Goal: Check status: Check status

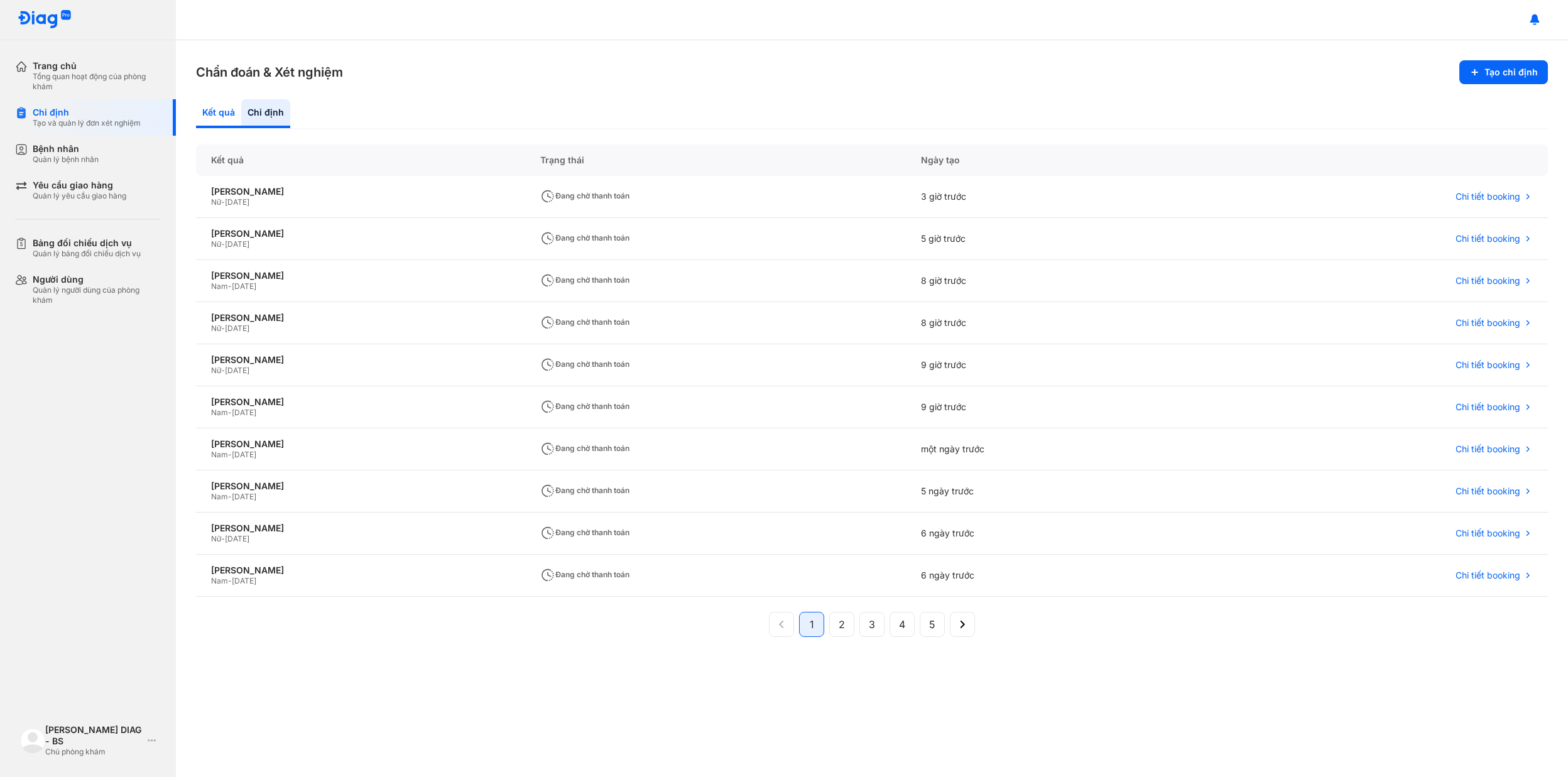
click at [241, 121] on div "Kết quả" at bounding box center [266, 113] width 49 height 29
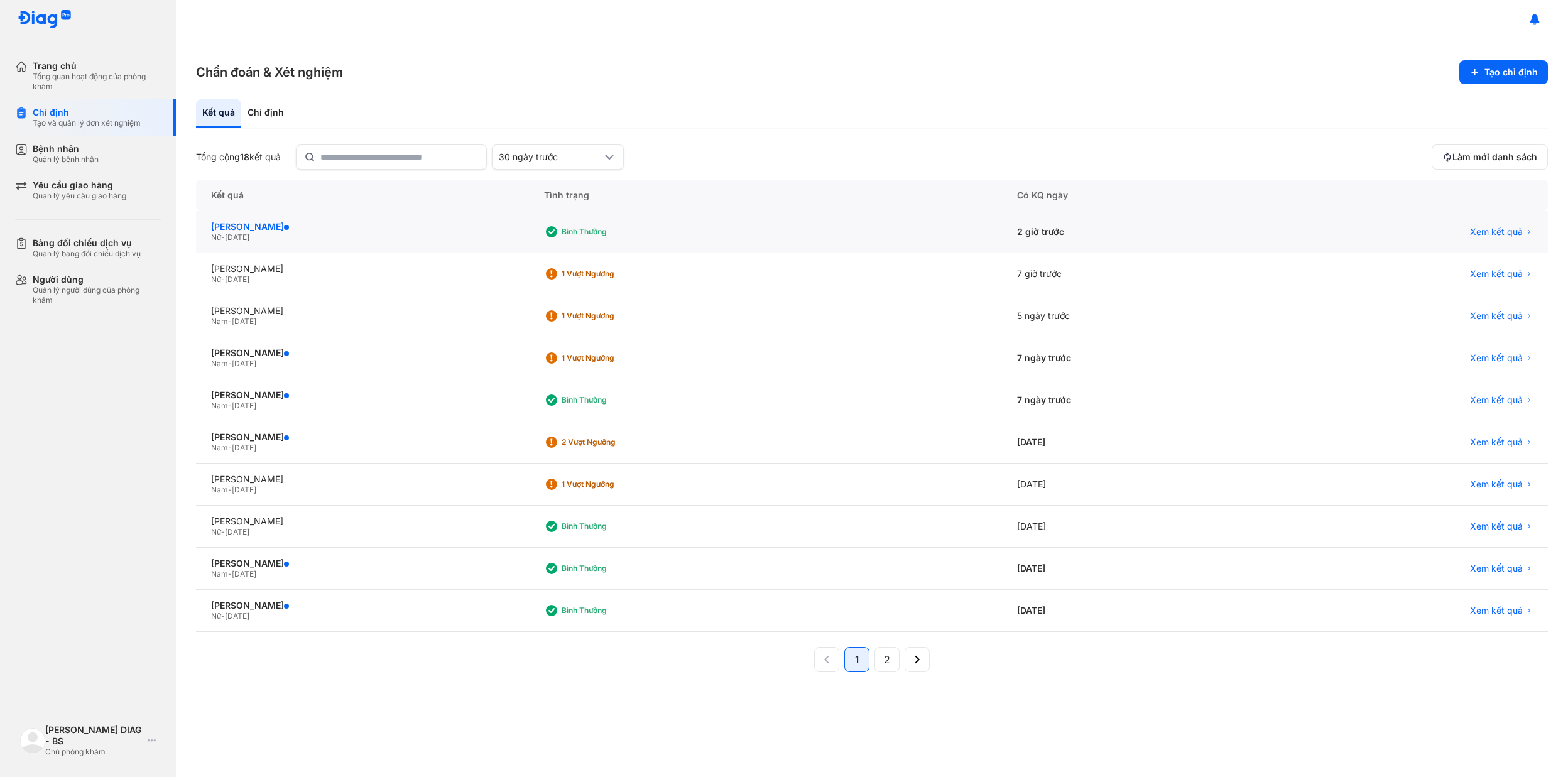
click at [315, 224] on div "[PERSON_NAME]" at bounding box center [363, 227] width 303 height 11
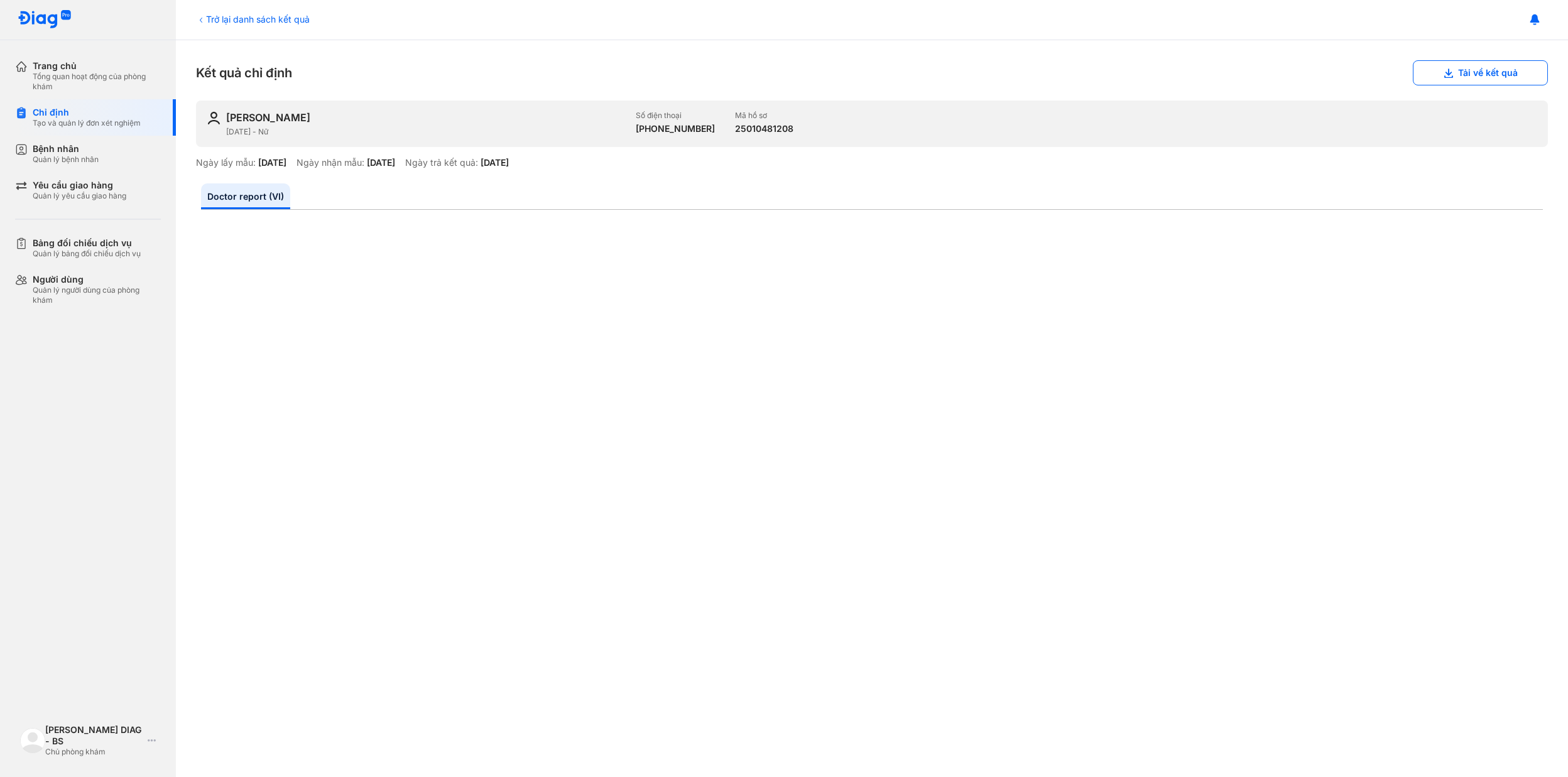
click at [202, 19] on icon at bounding box center [201, 20] width 10 height 10
